Goal: Task Accomplishment & Management: Use online tool/utility

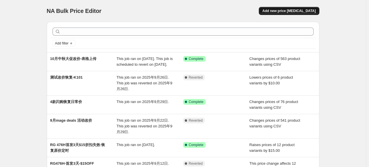
click at [278, 11] on span "Add new price change job" at bounding box center [288, 11] width 53 height 5
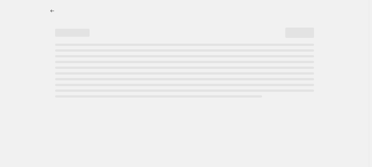
click at [41, 83] on div at bounding box center [184, 50] width 287 height 100
select select "percentage"
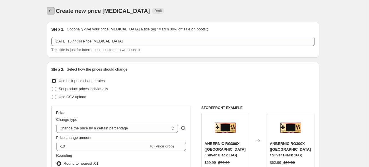
click at [55, 9] on button "Price change jobs" at bounding box center [51, 11] width 8 height 8
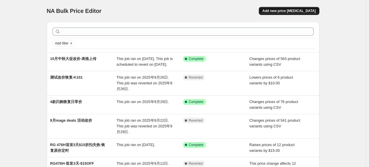
click at [298, 7] on button "Add new price change job" at bounding box center [289, 11] width 60 height 8
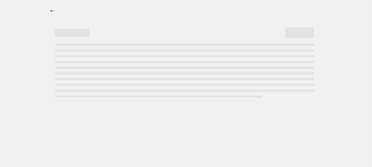
select select "percentage"
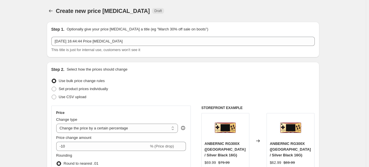
scroll to position [64, 0]
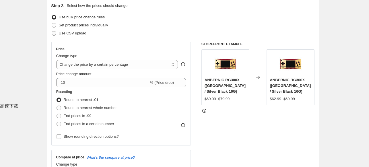
click at [67, 36] on span "Use CSV upload" at bounding box center [73, 33] width 28 height 6
click at [52, 31] on input "Use CSV upload" at bounding box center [52, 31] width 0 height 0
radio input "true"
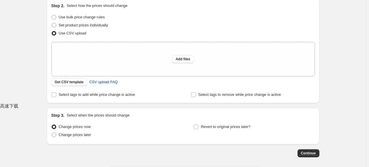
click at [102, 83] on span "CSV upload FAQ" at bounding box center [103, 82] width 28 height 6
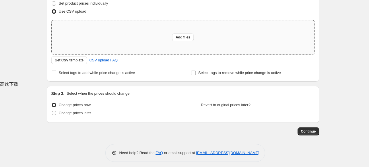
scroll to position [89, 0]
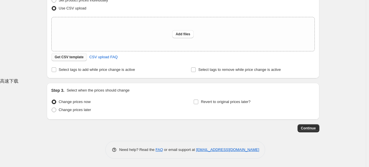
click at [72, 58] on span "Get CSV template" at bounding box center [69, 57] width 29 height 5
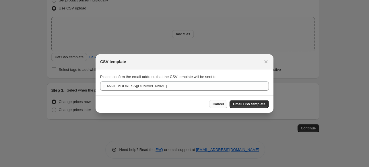
click at [217, 105] on span "Cancel" at bounding box center [218, 104] width 11 height 5
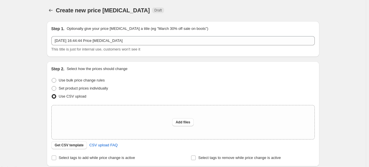
scroll to position [0, 0]
